Goal: Task Accomplishment & Management: Complete application form

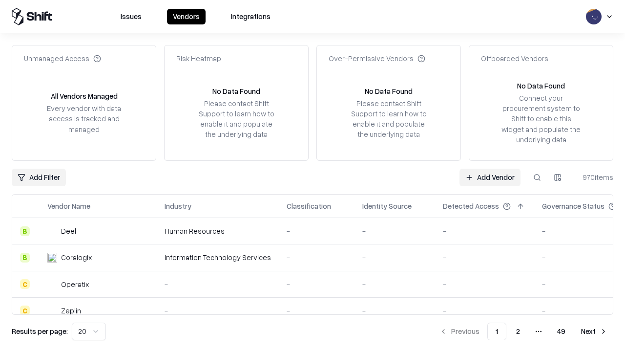
click at [490, 177] on link "Add Vendor" at bounding box center [490, 178] width 61 height 18
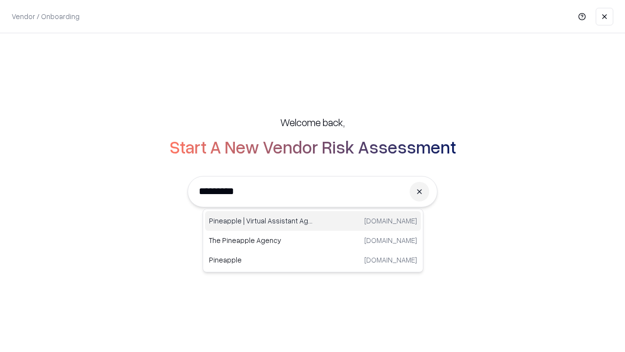
click at [313, 221] on div "Pineapple | Virtual Assistant Agency [DOMAIN_NAME]" at bounding box center [313, 221] width 216 height 20
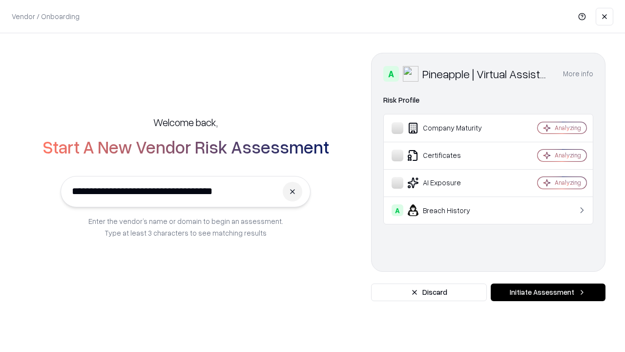
type input "**********"
click at [548, 292] on button "Initiate Assessment" at bounding box center [548, 292] width 115 height 18
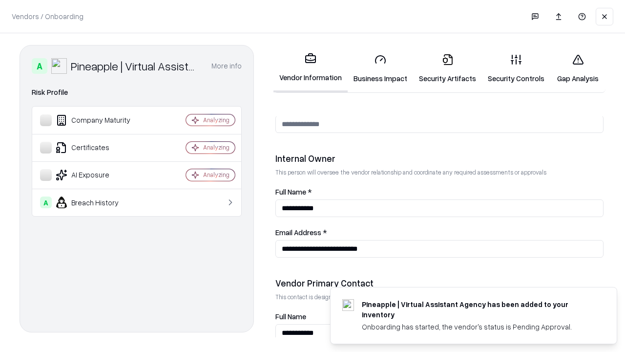
scroll to position [506, 0]
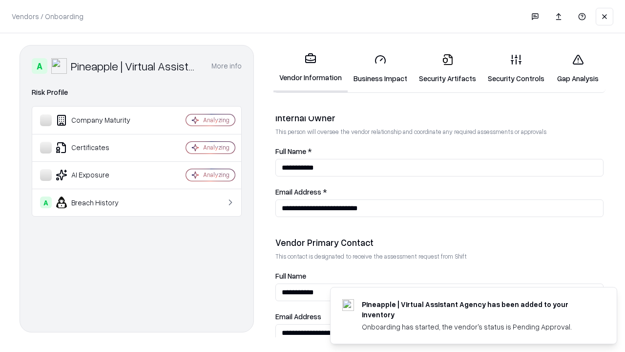
click at [381, 68] on link "Business Impact" at bounding box center [380, 68] width 65 height 45
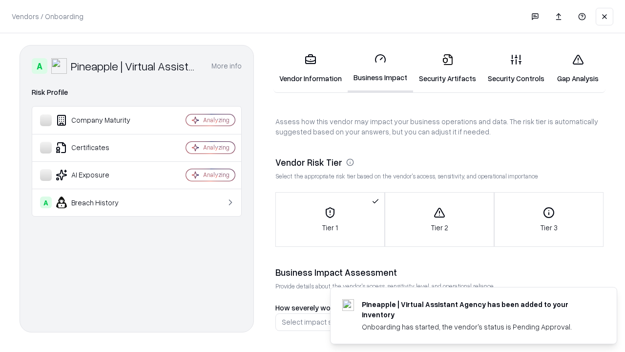
click at [448, 68] on link "Security Artifacts" at bounding box center [447, 68] width 69 height 45
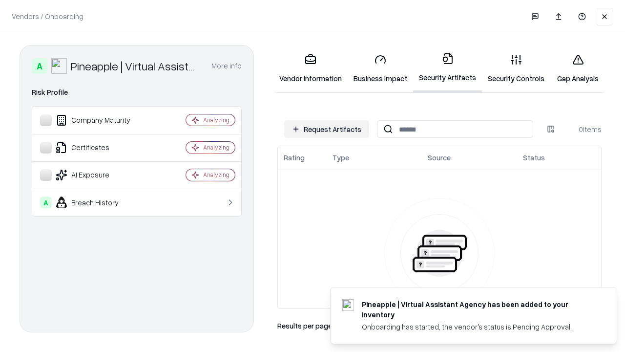
click at [327, 129] on button "Request Artifacts" at bounding box center [326, 129] width 85 height 18
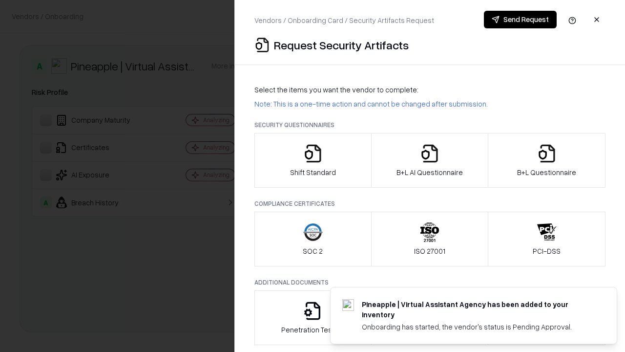
click at [313, 160] on icon "button" at bounding box center [313, 154] width 20 height 20
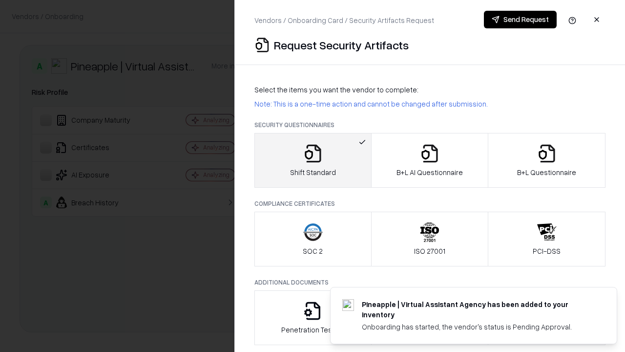
click at [520, 20] on button "Send Request" at bounding box center [520, 20] width 73 height 18
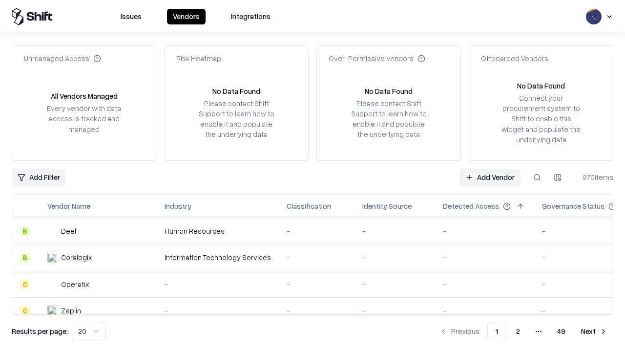
click at [537, 177] on button at bounding box center [538, 178] width 18 height 18
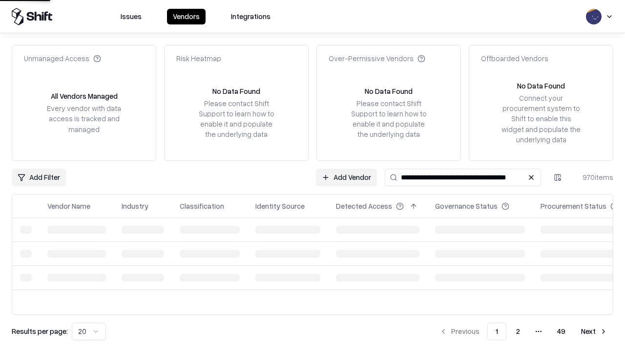
type input "**********"
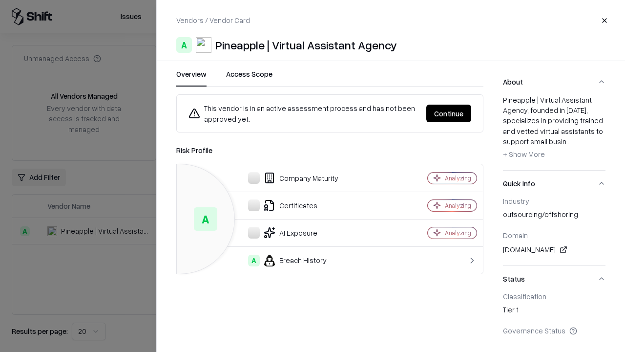
click at [449, 113] on button "Continue" at bounding box center [448, 114] width 45 height 18
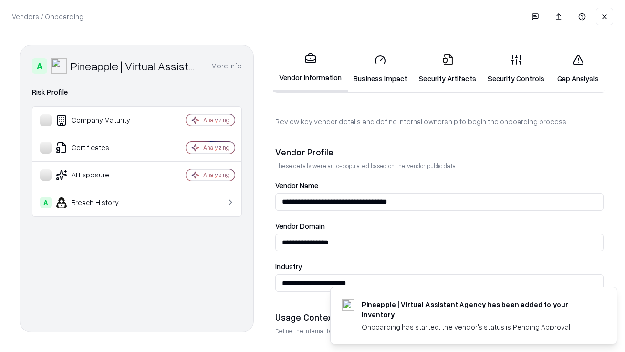
click at [448, 68] on link "Security Artifacts" at bounding box center [447, 68] width 69 height 45
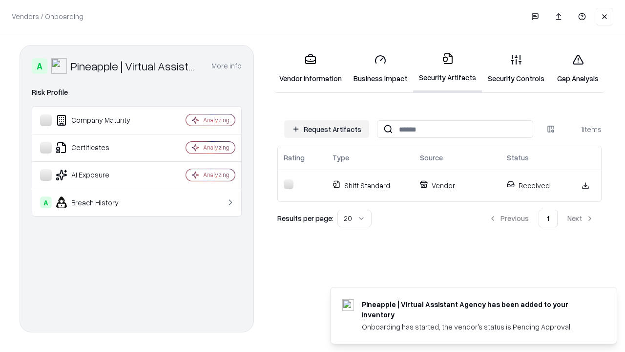
click at [578, 68] on link "Gap Analysis" at bounding box center [578, 68] width 55 height 45
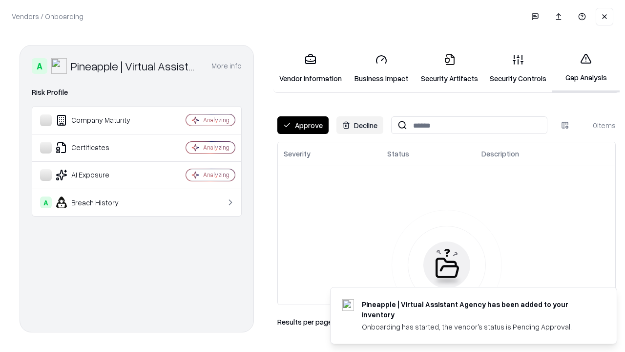
click at [303, 125] on button "Approve" at bounding box center [302, 125] width 51 height 18
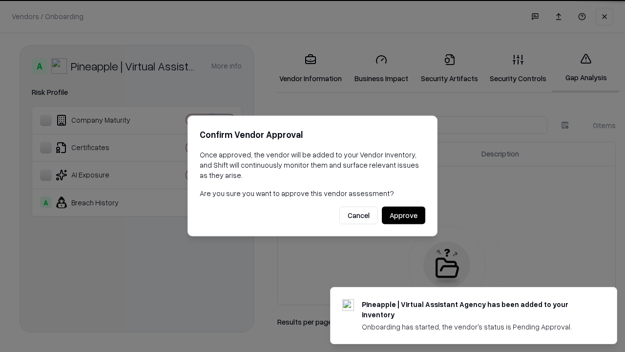
click at [404, 215] on button "Approve" at bounding box center [403, 216] width 43 height 18
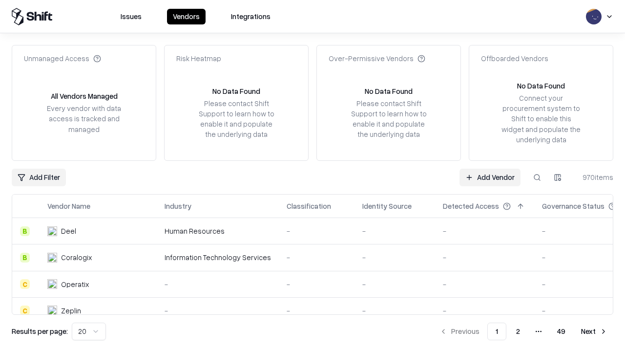
type input "**********"
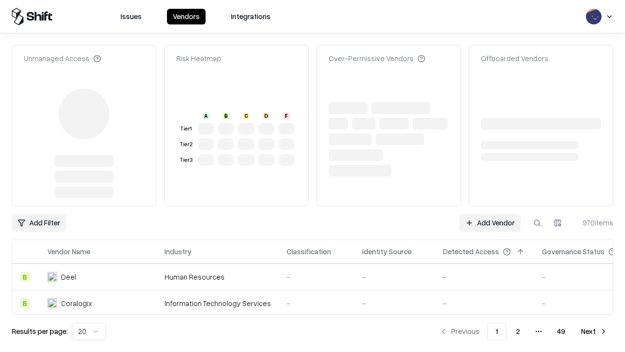
click at [490, 214] on link "Add Vendor" at bounding box center [490, 223] width 61 height 18
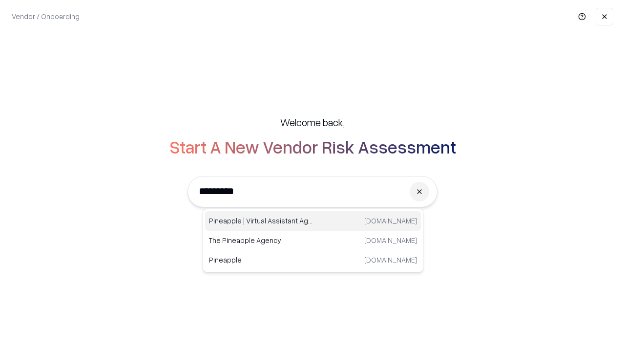
click at [313, 221] on div "Pineapple | Virtual Assistant Agency [DOMAIN_NAME]" at bounding box center [313, 221] width 216 height 20
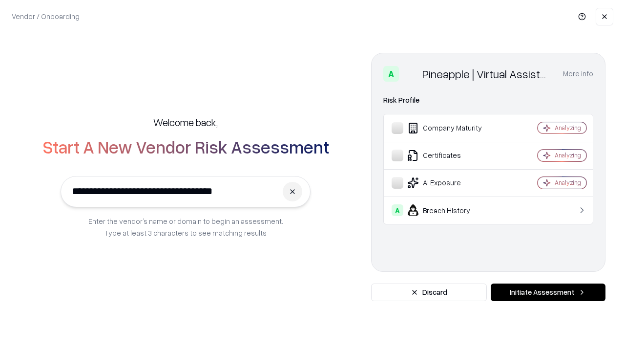
type input "**********"
click at [548, 292] on button "Initiate Assessment" at bounding box center [548, 292] width 115 height 18
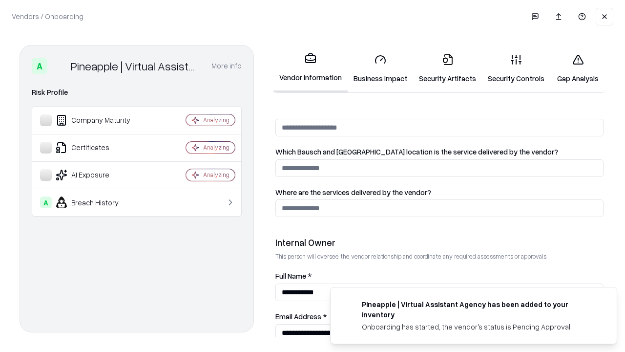
scroll to position [506, 0]
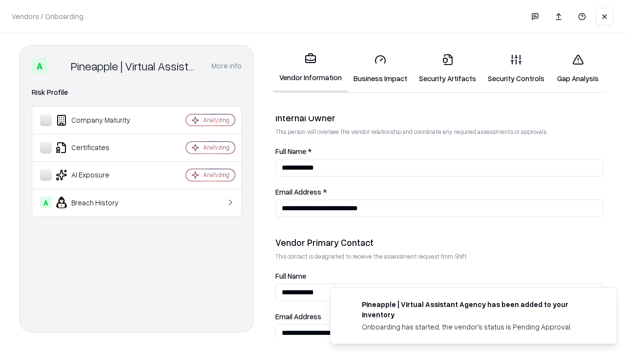
click at [578, 68] on link "Gap Analysis" at bounding box center [578, 68] width 55 height 45
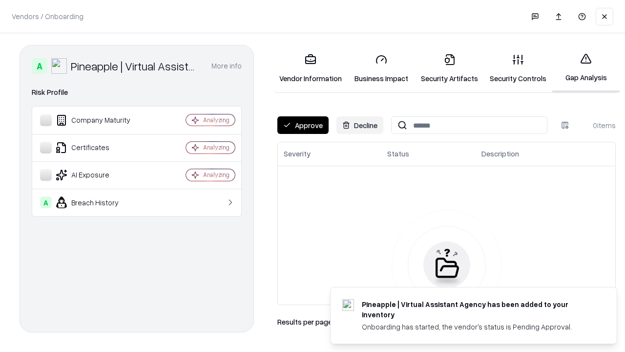
click at [303, 125] on button "Approve" at bounding box center [302, 125] width 51 height 18
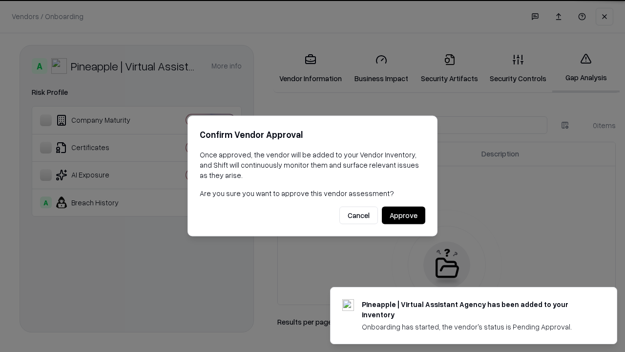
click at [404, 215] on button "Approve" at bounding box center [403, 216] width 43 height 18
